Goal: Information Seeking & Learning: Learn about a topic

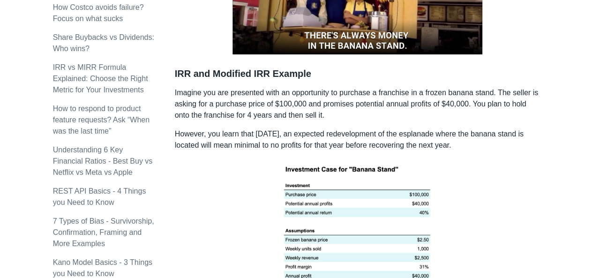
scroll to position [609, 0]
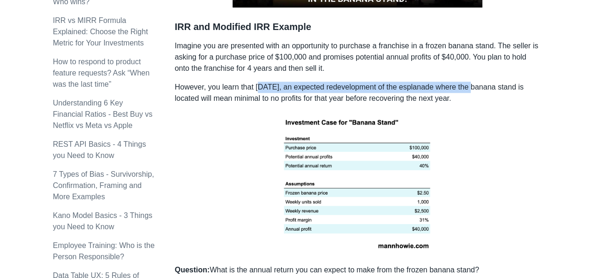
drag, startPoint x: 258, startPoint y: 74, endPoint x: 463, endPoint y: 75, distance: 205.7
click at [463, 82] on p "However, you learn that [DATE], an expected redevelopment of the esplanade wher…" at bounding box center [357, 93] width 365 height 22
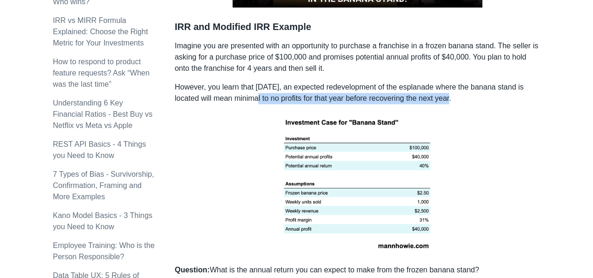
drag, startPoint x: 242, startPoint y: 87, endPoint x: 439, endPoint y: 83, distance: 196.8
click at [439, 83] on p "However, you learn that [DATE], an expected redevelopment of the esplanade wher…" at bounding box center [357, 93] width 365 height 22
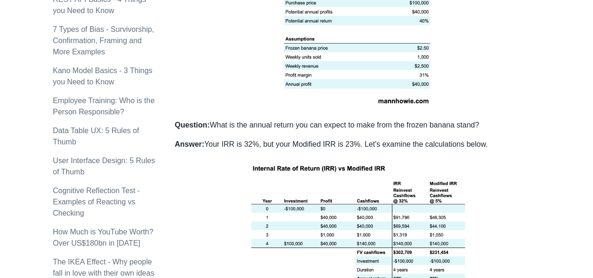
scroll to position [796, 0]
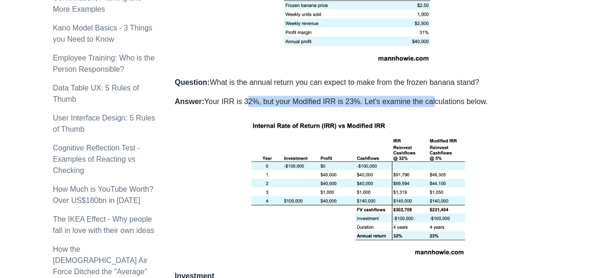
drag, startPoint x: 241, startPoint y: 89, endPoint x: 424, endPoint y: 91, distance: 182.7
click at [424, 96] on p "Answer: Your IRR is 32%, but your Modified IRR is 23%. Let's examine the calcul…" at bounding box center [357, 101] width 365 height 11
click at [429, 114] on img at bounding box center [357, 186] width 226 height 145
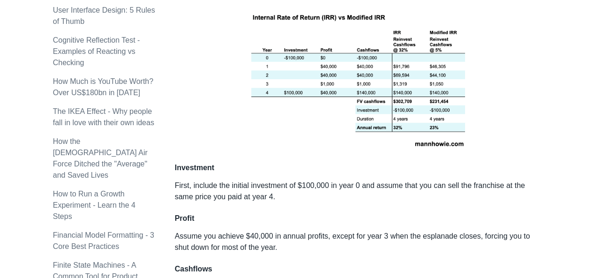
scroll to position [890, 0]
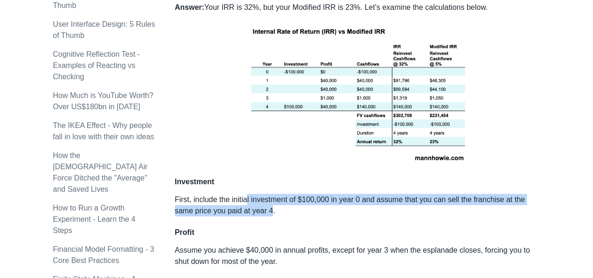
drag, startPoint x: 245, startPoint y: 186, endPoint x: 272, endPoint y: 195, distance: 27.6
click at [272, 195] on p "First, include the initial investment of $100,000 in year 0 and assume that you…" at bounding box center [357, 205] width 365 height 22
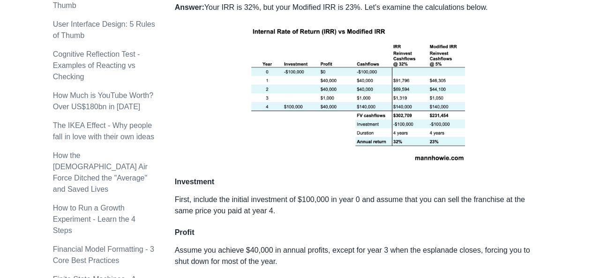
click at [267, 212] on div "You should use MIRR over IRR when you want a more accurate reflection of an inv…" at bounding box center [357, 147] width 365 height 1744
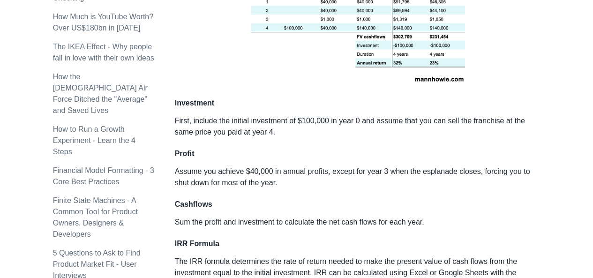
scroll to position [984, 0]
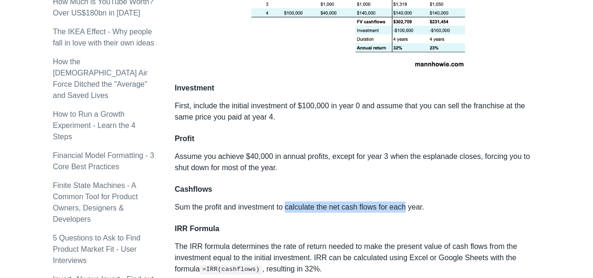
drag, startPoint x: 287, startPoint y: 193, endPoint x: 406, endPoint y: 194, distance: 119.5
click at [406, 201] on p "Sum the profit and investment to calculate the net cash flows for each year." at bounding box center [357, 206] width 365 height 11
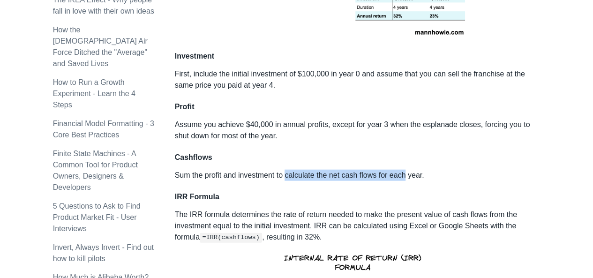
scroll to position [1031, 0]
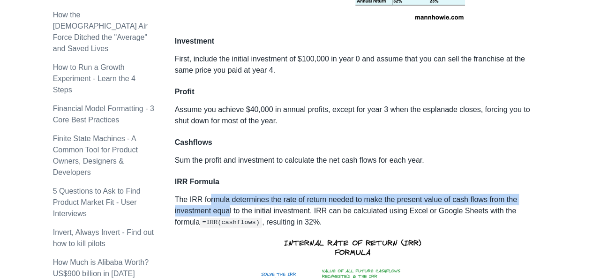
drag, startPoint x: 230, startPoint y: 192, endPoint x: 209, endPoint y: 188, distance: 21.4
click at [209, 194] on p "The IRR formula determines the rate of return needed to make the present value …" at bounding box center [357, 283] width 365 height 179
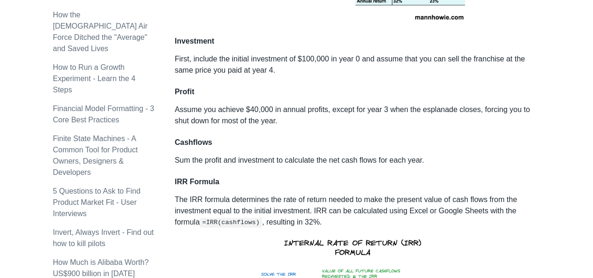
click at [271, 194] on p "The IRR formula determines the rate of return needed to make the present value …" at bounding box center [357, 283] width 365 height 179
drag, startPoint x: 243, startPoint y: 195, endPoint x: 308, endPoint y: 193, distance: 64.7
click at [308, 194] on p "The IRR formula determines the rate of return needed to make the present value …" at bounding box center [357, 283] width 365 height 179
drag, startPoint x: 330, startPoint y: 195, endPoint x: 447, endPoint y: 198, distance: 117.2
click at [447, 198] on p "The IRR formula determines the rate of return needed to make the present value …" at bounding box center [357, 283] width 365 height 179
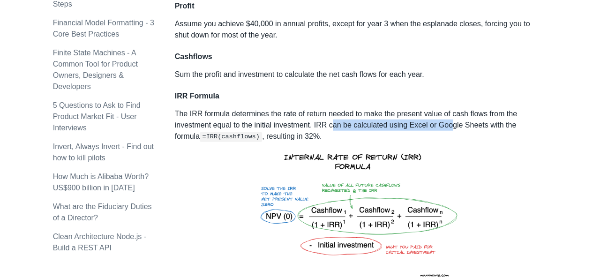
scroll to position [1124, 0]
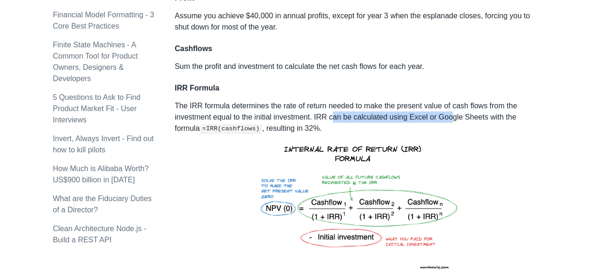
click at [290, 134] on img at bounding box center [357, 206] width 221 height 145
click at [224, 173] on p "The IRR formula determines the rate of return needed to make the present value …" at bounding box center [357, 189] width 365 height 179
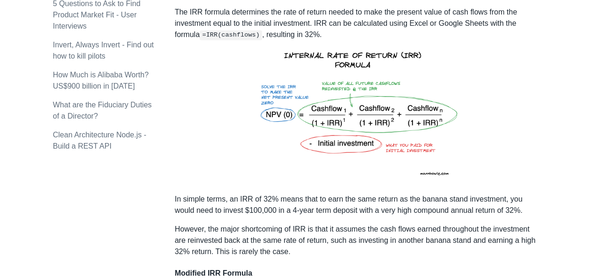
scroll to position [1265, 0]
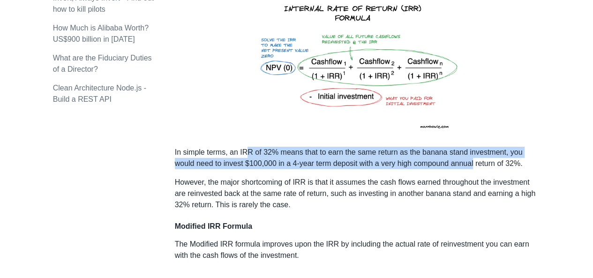
drag, startPoint x: 245, startPoint y: 140, endPoint x: 452, endPoint y: 148, distance: 206.3
click at [452, 148] on p "In simple terms, an IRR of 32% means that to earn the same return as the banana…" at bounding box center [357, 158] width 365 height 22
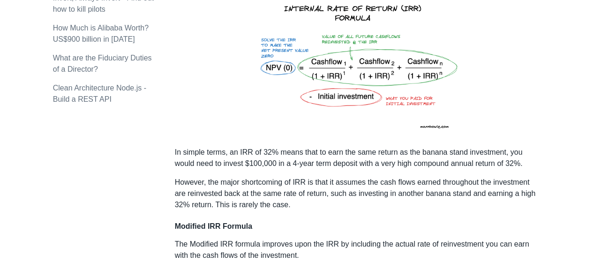
click at [283, 177] on p "However, the major shortcoming of IRR is that it assumes the cash flows earned …" at bounding box center [357, 194] width 365 height 34
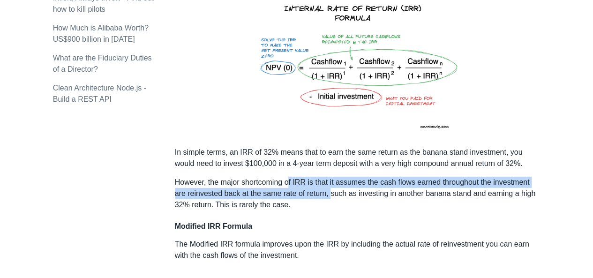
drag, startPoint x: 290, startPoint y: 166, endPoint x: 329, endPoint y: 175, distance: 39.4
click at [329, 177] on p "However, the major shortcoming of IRR is that it assumes the cash flows earned …" at bounding box center [357, 194] width 365 height 34
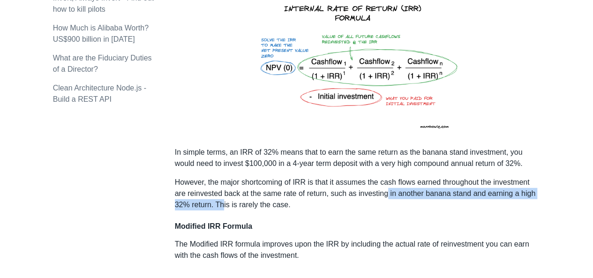
drag, startPoint x: 388, startPoint y: 179, endPoint x: 221, endPoint y: 189, distance: 167.1
click at [221, 189] on p "However, the major shortcoming of IRR is that it assumes the cash flows earned …" at bounding box center [357, 194] width 365 height 34
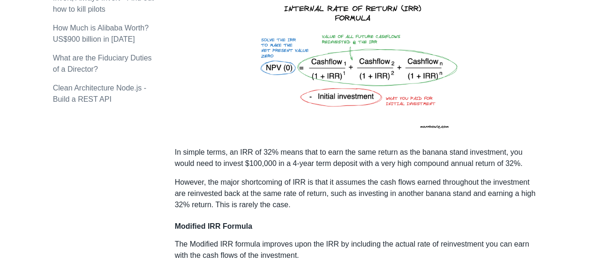
click at [236, 188] on p "However, the major shortcoming of IRR is that it assumes the cash flows earned …" at bounding box center [357, 194] width 365 height 34
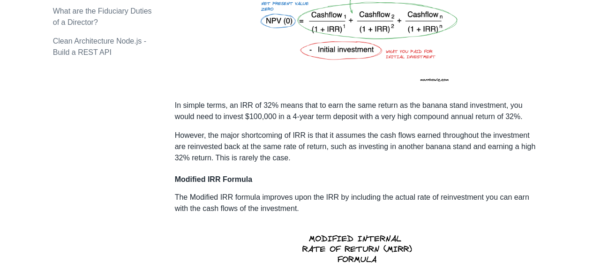
scroll to position [1359, 0]
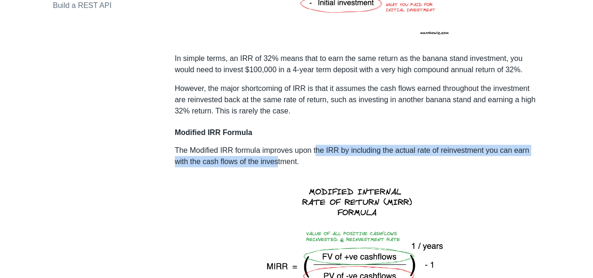
drag, startPoint x: 319, startPoint y: 134, endPoint x: 278, endPoint y: 146, distance: 42.2
click at [278, 146] on p "The Modified IRR formula improves upon the IRR by including the actual rate of …" at bounding box center [357, 156] width 365 height 22
click at [250, 149] on p "The Modified IRR formula improves upon the IRR by including the actual rate of …" at bounding box center [357, 156] width 365 height 22
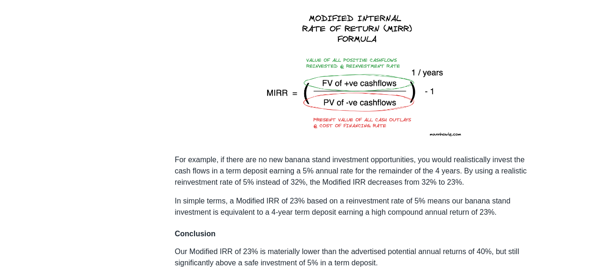
scroll to position [1546, 0]
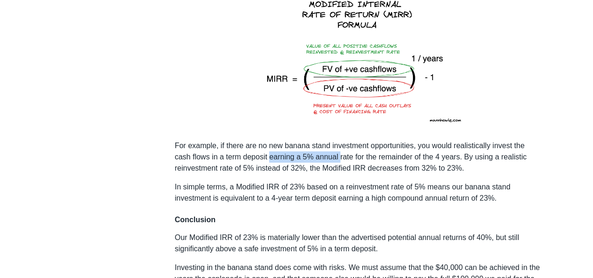
drag, startPoint x: 268, startPoint y: 143, endPoint x: 339, endPoint y: 141, distance: 70.8
click at [339, 141] on p "For example, if there are no new banana stand investment opportunities, you wou…" at bounding box center [357, 157] width 365 height 34
click at [444, 142] on p "For example, if there are no new banana stand investment opportunities, you wou…" at bounding box center [357, 157] width 365 height 34
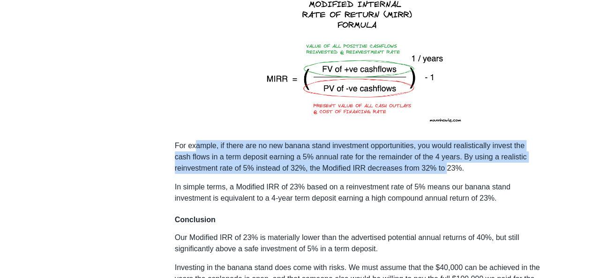
drag, startPoint x: 194, startPoint y: 134, endPoint x: 439, endPoint y: 154, distance: 246.3
click at [444, 150] on p "For example, if there are no new banana stand investment opportunities, you wou…" at bounding box center [357, 157] width 365 height 34
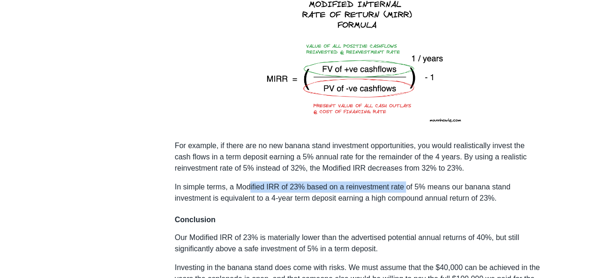
drag, startPoint x: 250, startPoint y: 173, endPoint x: 404, endPoint y: 173, distance: 153.7
click at [404, 181] on p "In simple terms, a Modified IRR of 23% based on a reinvestment rate of 5% means…" at bounding box center [357, 192] width 365 height 22
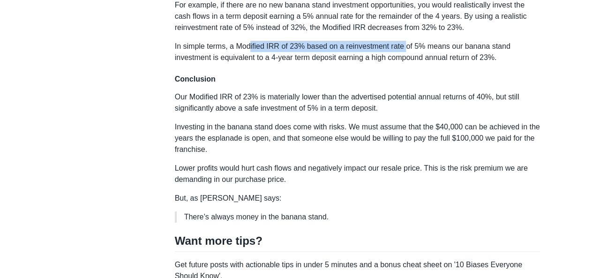
scroll to position [1640, 0]
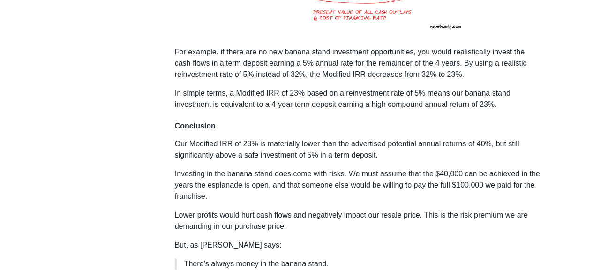
click at [245, 170] on p "Investing in the banana stand does come with risks. We must assume that the $40…" at bounding box center [357, 185] width 365 height 34
drag, startPoint x: 254, startPoint y: 125, endPoint x: 338, endPoint y: 125, distance: 84.3
click at [338, 138] on p "Our Modified IRR of 23% is materially lower than the advertised potential annua…" at bounding box center [357, 149] width 365 height 22
click at [458, 138] on p "Our Modified IRR of 23% is materially lower than the advertised potential annua…" at bounding box center [357, 149] width 365 height 22
drag, startPoint x: 356, startPoint y: 132, endPoint x: 409, endPoint y: 130, distance: 52.5
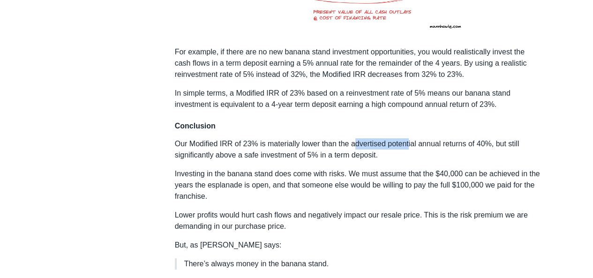
click at [409, 138] on p "Our Modified IRR of 23% is materially lower than the advertised potential annua…" at bounding box center [357, 149] width 365 height 22
click at [230, 140] on p "Our Modified IRR of 23% is materially lower than the advertised potential annua…" at bounding box center [357, 149] width 365 height 22
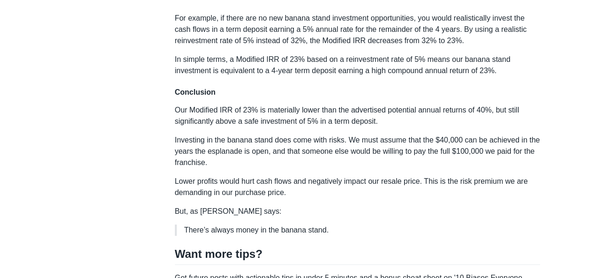
scroll to position [1687, 0]
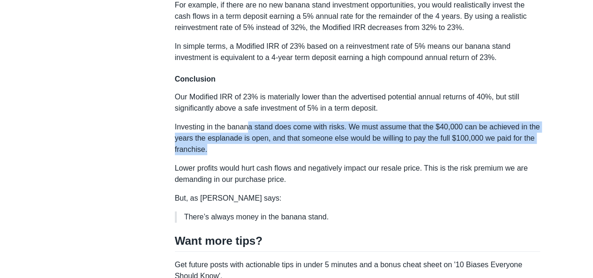
drag, startPoint x: 249, startPoint y: 113, endPoint x: 225, endPoint y: 154, distance: 47.1
click at [244, 132] on p "Investing in the banana stand does come with risks. We must assume that the $40…" at bounding box center [357, 138] width 365 height 34
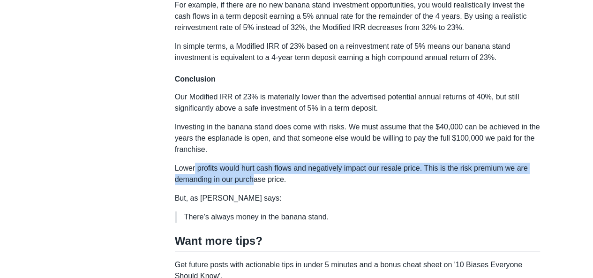
drag, startPoint x: 194, startPoint y: 158, endPoint x: 255, endPoint y: 167, distance: 61.6
click at [255, 167] on p "Lower profits would hurt cash flows and negatively impact our resale price. Thi…" at bounding box center [357, 174] width 365 height 22
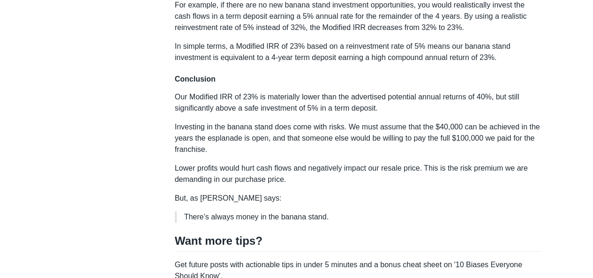
click at [245, 193] on p "But, as [PERSON_NAME] says:" at bounding box center [357, 198] width 365 height 11
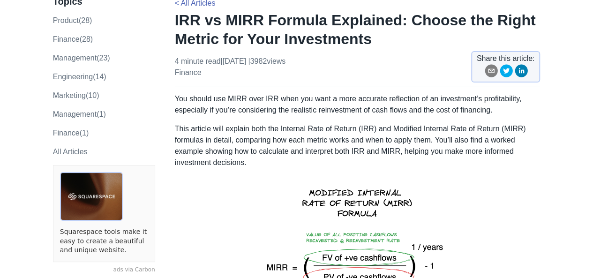
scroll to position [187, 0]
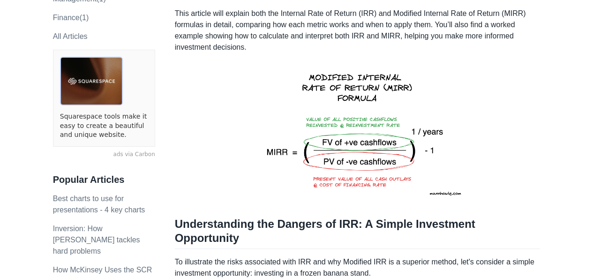
click at [371, 122] on img at bounding box center [357, 132] width 252 height 145
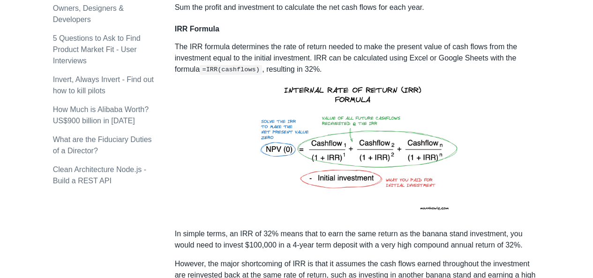
scroll to position [1171, 0]
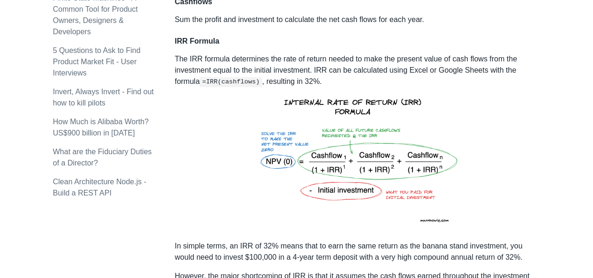
drag, startPoint x: 360, startPoint y: 142, endPoint x: 296, endPoint y: 164, distance: 67.7
click at [296, 164] on img at bounding box center [357, 160] width 221 height 145
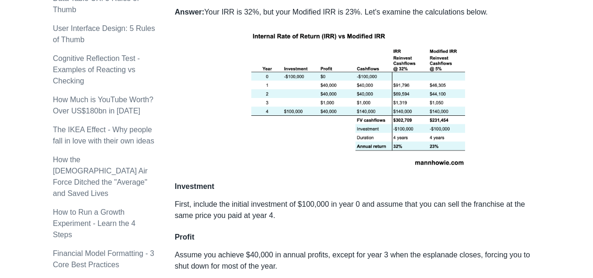
scroll to position [890, 0]
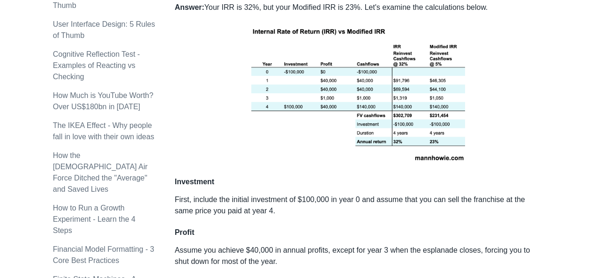
click at [518, 101] on p at bounding box center [357, 93] width 365 height 145
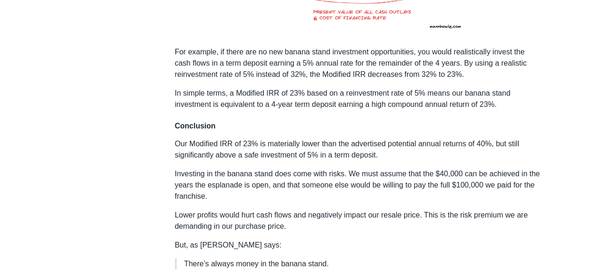
scroll to position [1733, 0]
